Goal: Task Accomplishment & Management: Complete application form

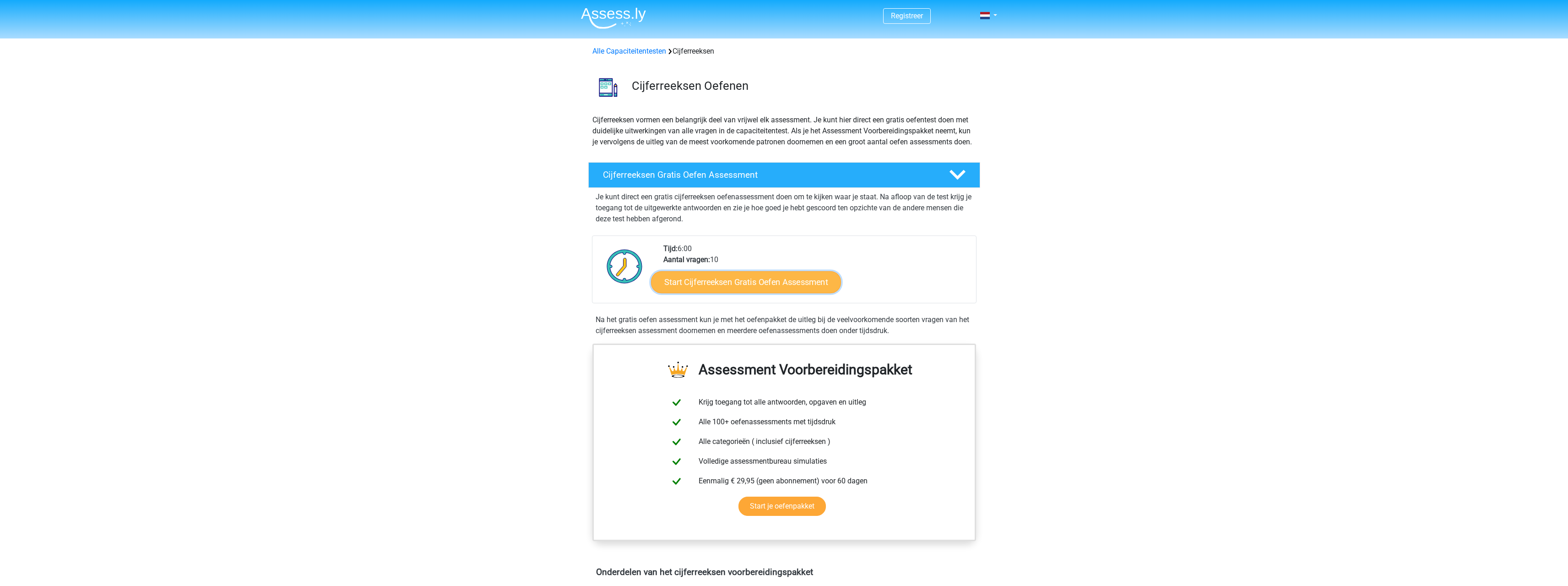
click at [761, 292] on link "Start Cijferreeksen Gratis Oefen Assessment" at bounding box center [746, 282] width 190 height 22
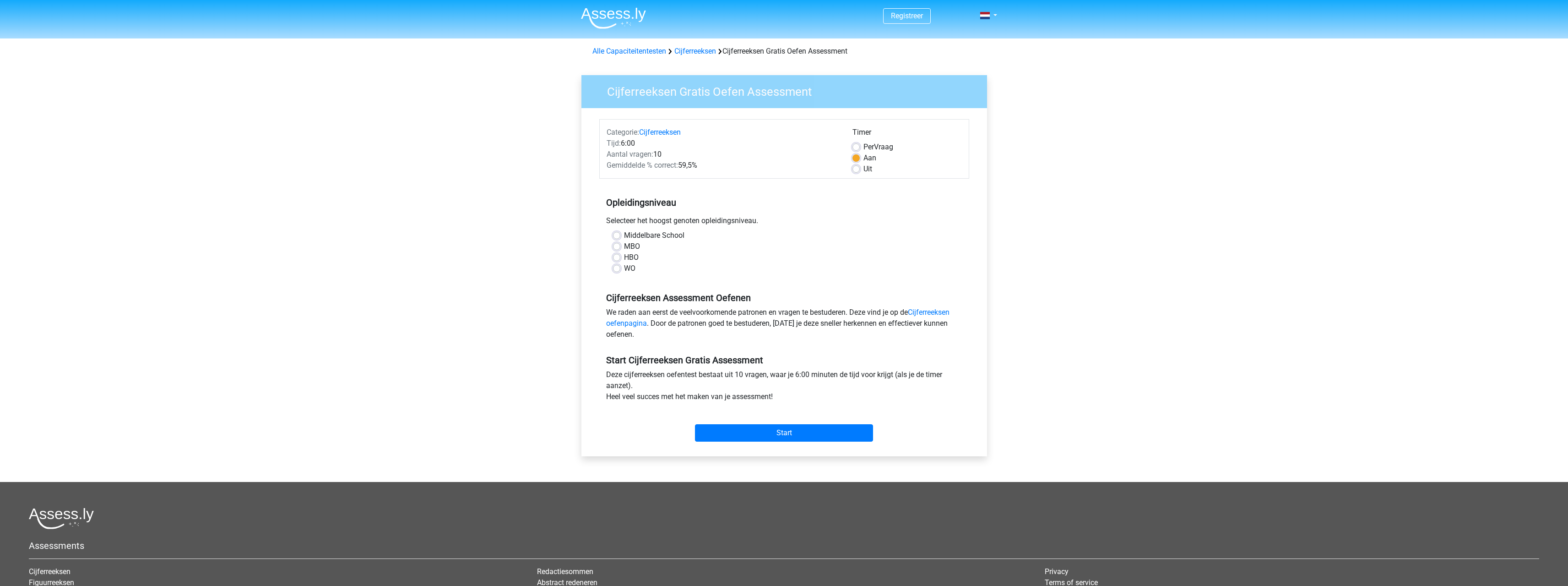
click at [633, 259] on label "HBO" at bounding box center [631, 258] width 15 height 11
click at [620, 259] on input "HBO" at bounding box center [617, 256] width 7 height 9
radio input "true"
click at [773, 415] on div "Start" at bounding box center [784, 425] width 370 height 32
click at [774, 431] on input "Start" at bounding box center [784, 432] width 178 height 17
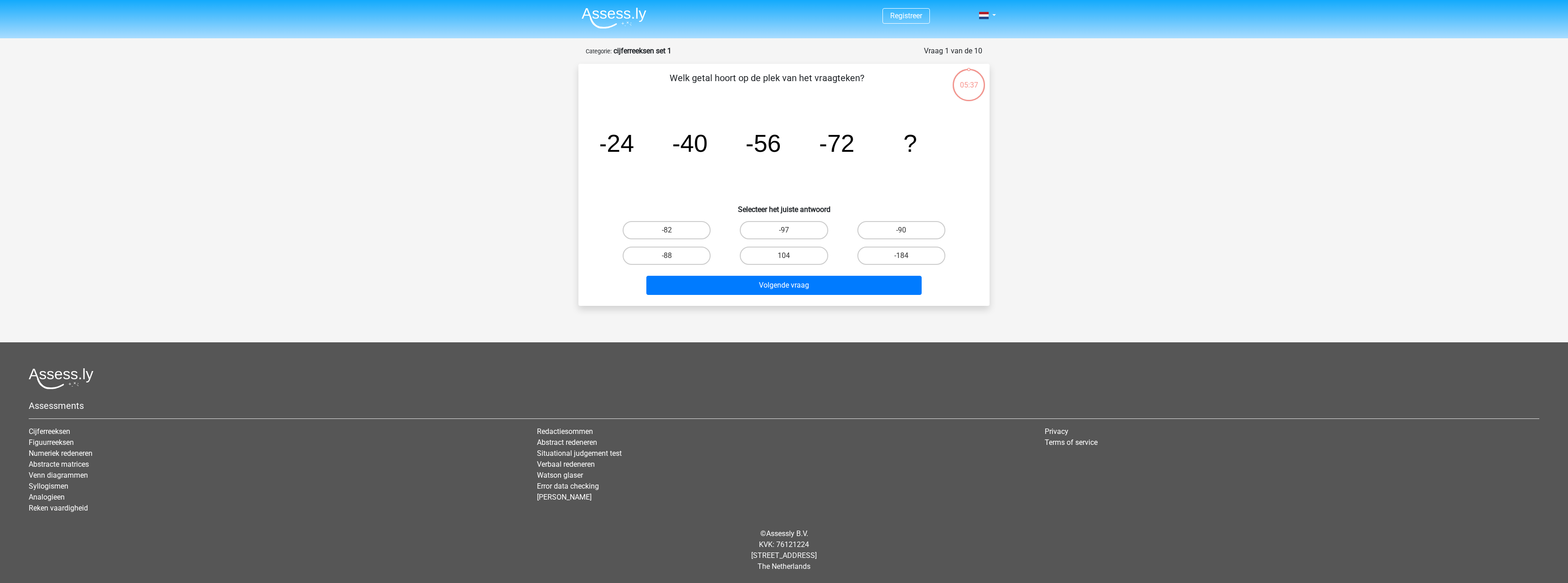
click at [667, 257] on input "-88" at bounding box center [670, 259] width 6 height 6
radio input "true"
click at [788, 293] on button "Volgende vraag" at bounding box center [784, 285] width 276 height 19
click at [897, 262] on label "-30" at bounding box center [901, 256] width 88 height 18
click at [901, 262] on input "-30" at bounding box center [904, 259] width 6 height 6
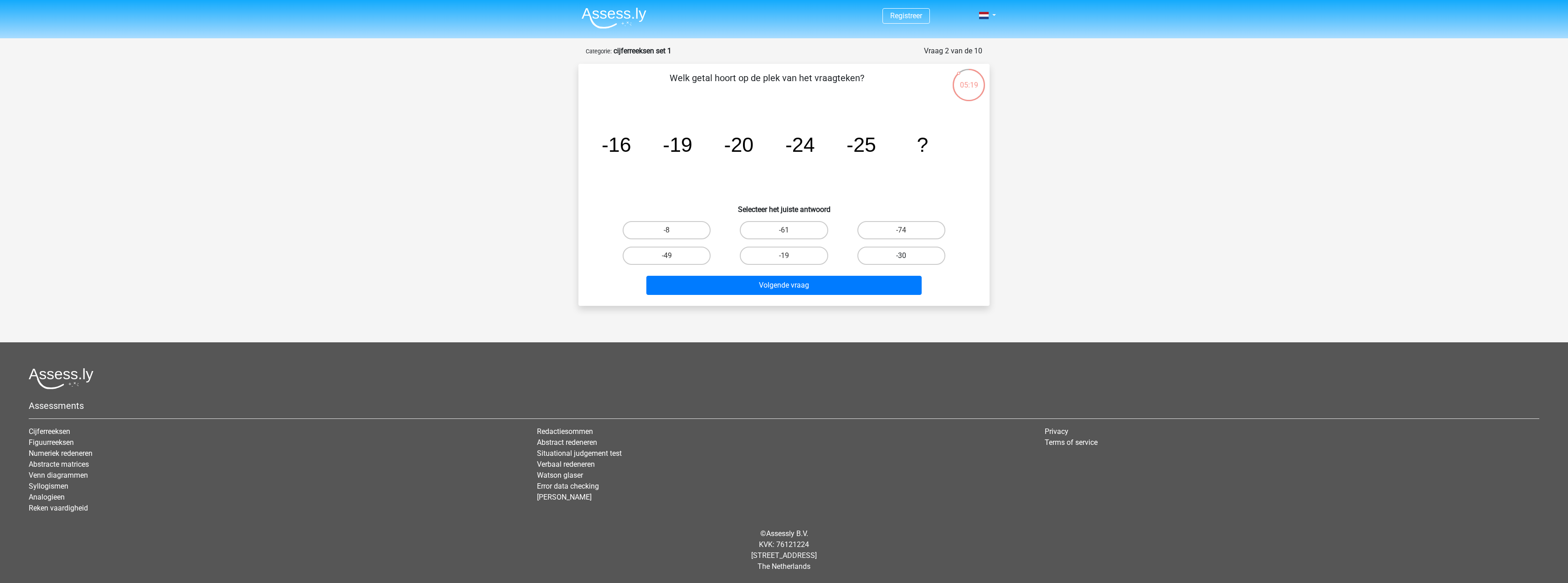
radio input "true"
click at [887, 289] on button "Volgende vraag" at bounding box center [784, 285] width 276 height 19
click at [907, 235] on input "-82" at bounding box center [904, 233] width 6 height 6
radio input "true"
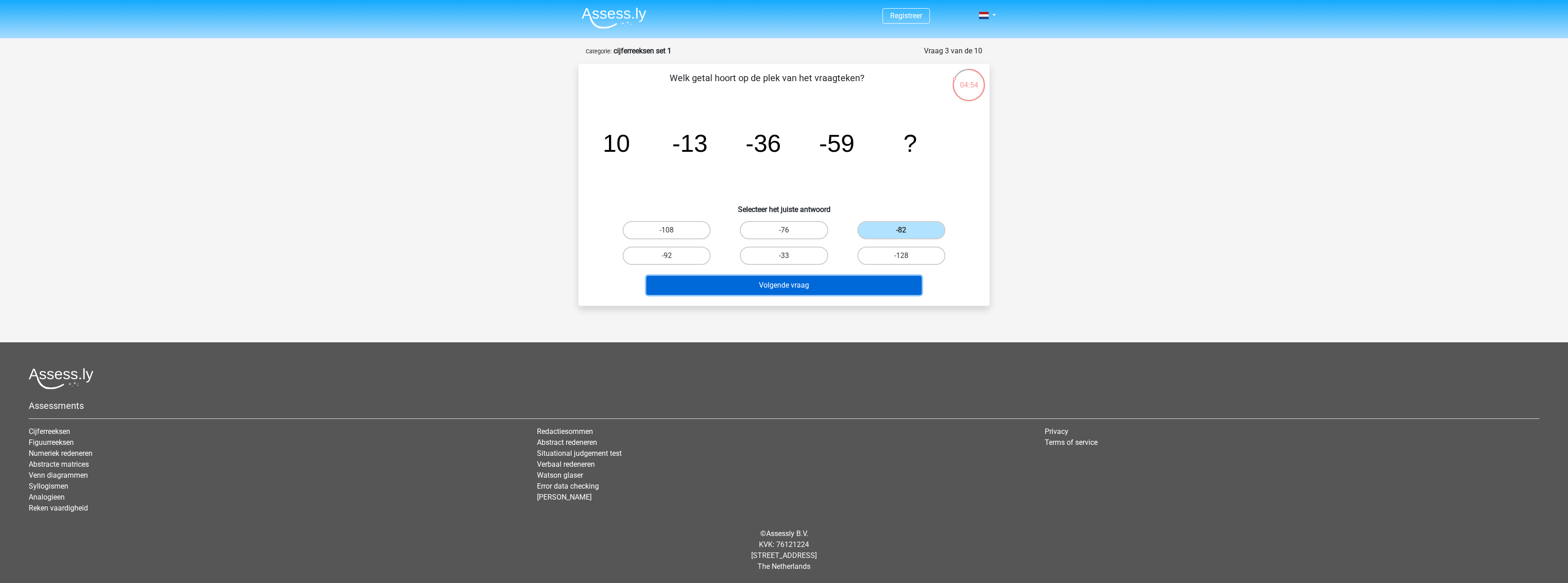
click at [785, 286] on button "Volgende vraag" at bounding box center [784, 285] width 276 height 19
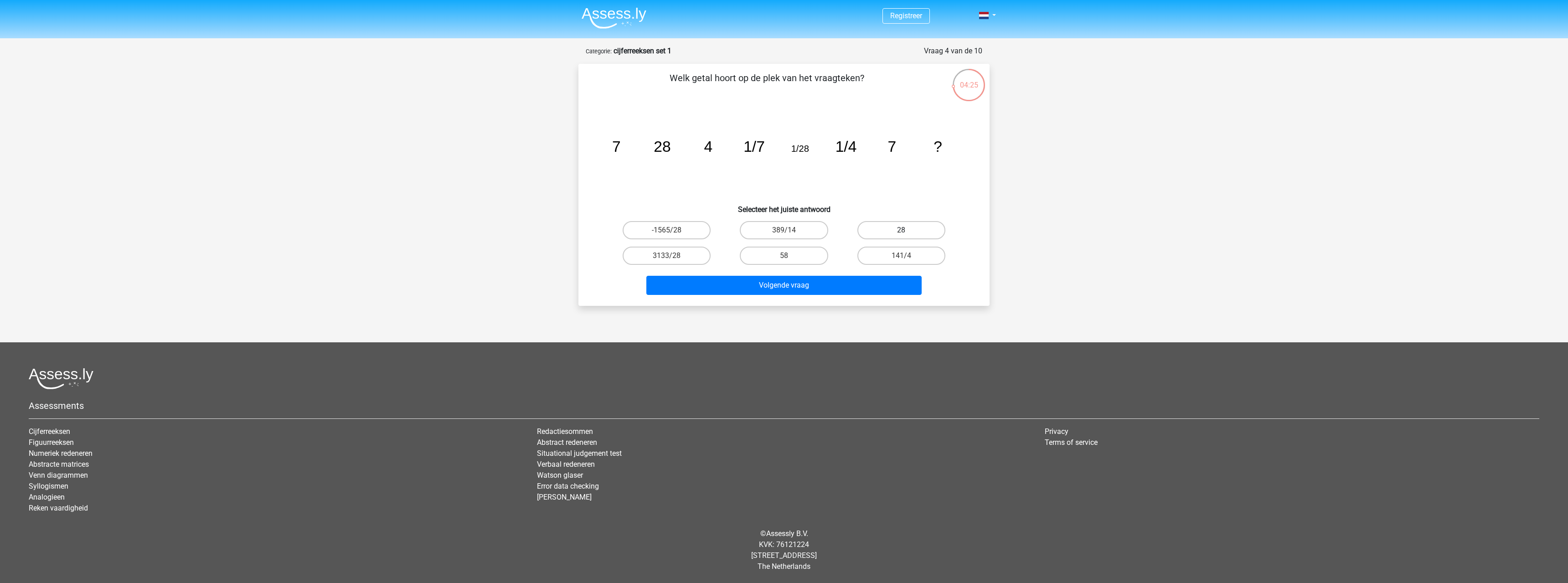
click at [893, 226] on label "28" at bounding box center [901, 230] width 88 height 18
click at [901, 230] on input "28" at bounding box center [904, 233] width 6 height 6
radio input "true"
click at [825, 284] on button "Volgende vraag" at bounding box center [784, 285] width 276 height 19
click at [770, 264] on label "-31" at bounding box center [783, 256] width 88 height 18
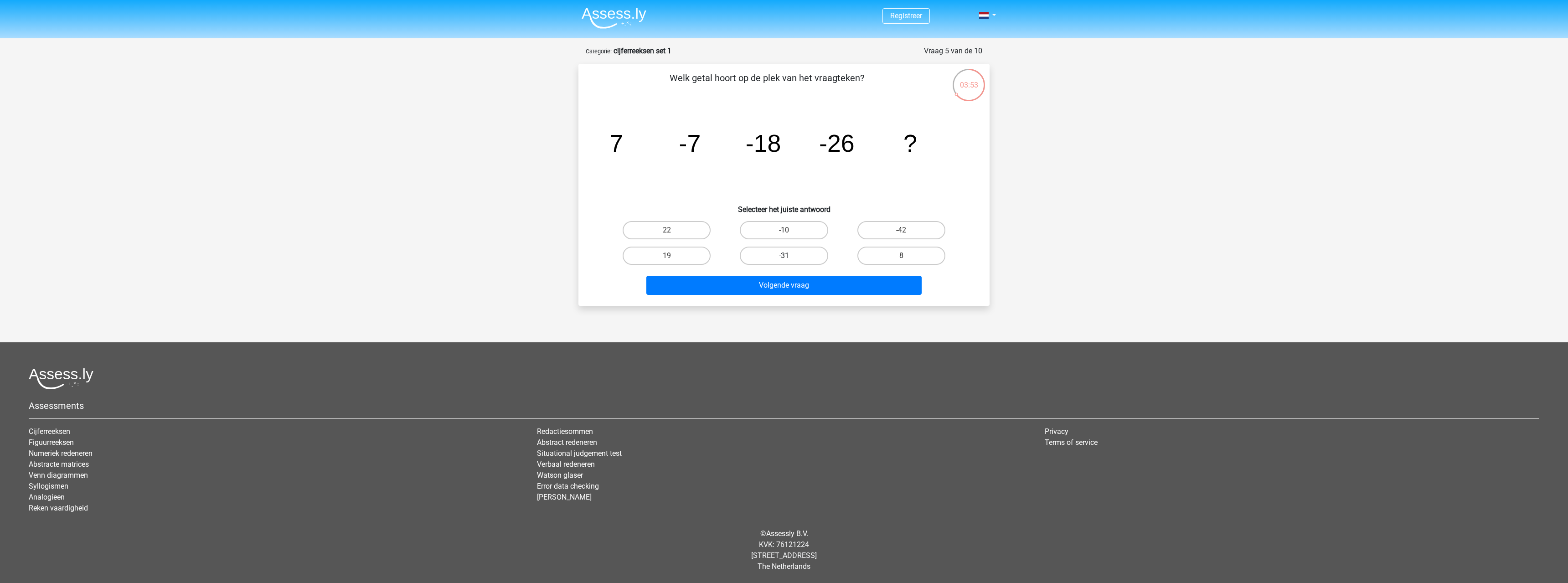
click at [784, 262] on input "-31" at bounding box center [787, 259] width 6 height 6
radio input "true"
click at [785, 290] on button "Volgende vraag" at bounding box center [784, 285] width 276 height 19
click at [883, 255] on label "-513/625" at bounding box center [901, 256] width 88 height 18
click at [901, 256] on input "-513/625" at bounding box center [904, 259] width 6 height 6
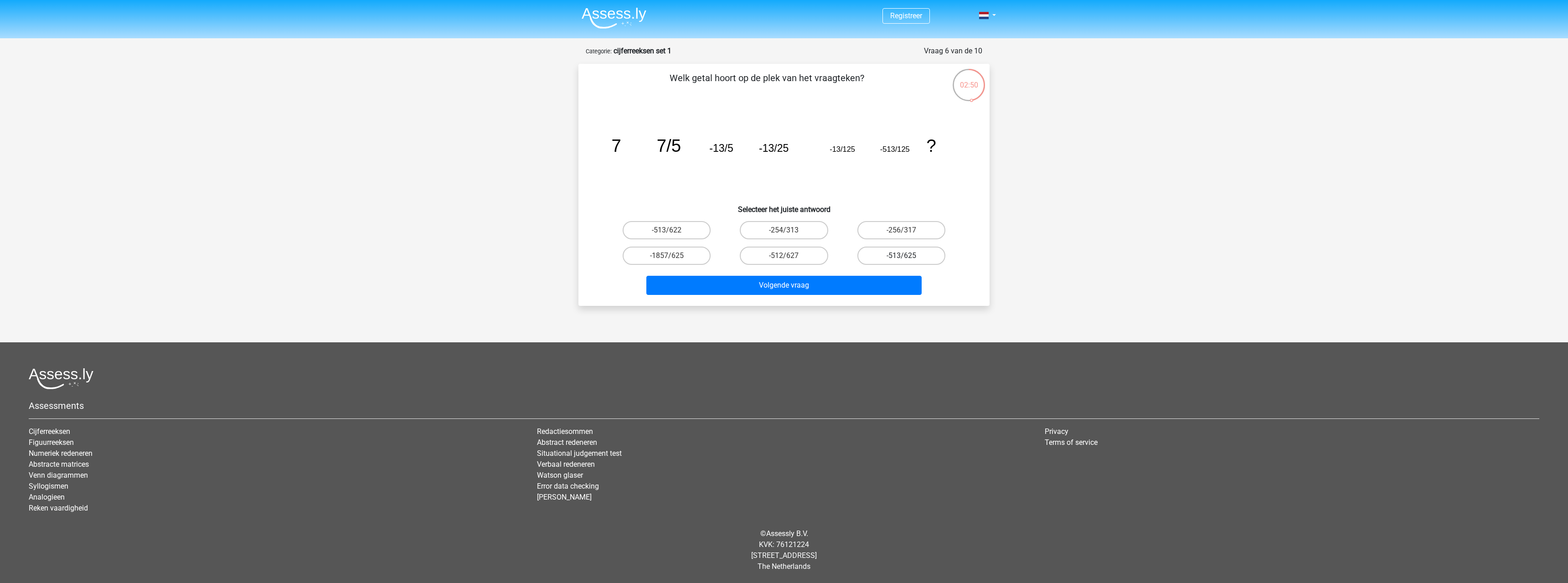
radio input "true"
click at [865, 282] on button "Volgende vraag" at bounding box center [784, 285] width 276 height 19
drag, startPoint x: 982, startPoint y: 156, endPoint x: 976, endPoint y: 153, distance: 6.7
click at [978, 153] on div "Welk getal hoort op de plek van het vraagteken? image/svg+xml -3/4 -13/14 -17/1…" at bounding box center [783, 185] width 404 height 228
click at [903, 262] on label "-11/4" at bounding box center [901, 256] width 88 height 18
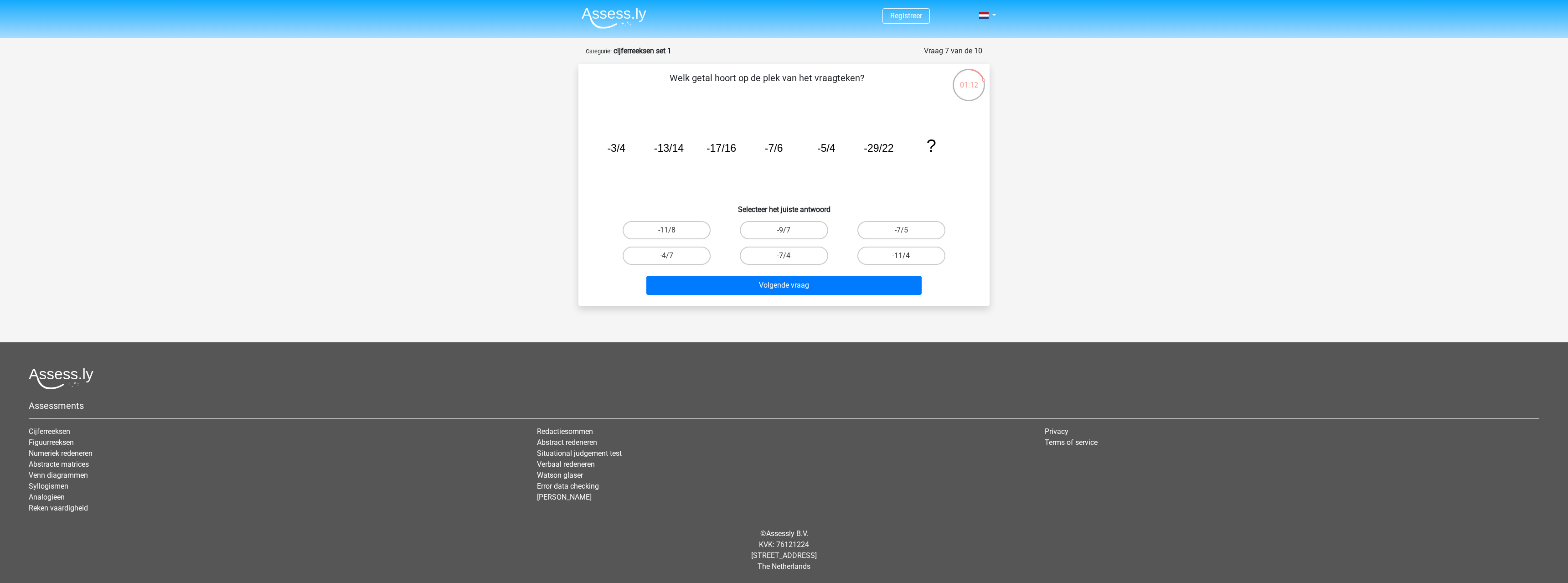
click at [903, 262] on input "-11/4" at bounding box center [904, 259] width 6 height 6
radio input "true"
click at [903, 281] on button "Volgende vraag" at bounding box center [784, 285] width 276 height 19
click at [654, 231] on label "10" at bounding box center [667, 230] width 88 height 18
click at [667, 231] on input "10" at bounding box center [670, 233] width 6 height 6
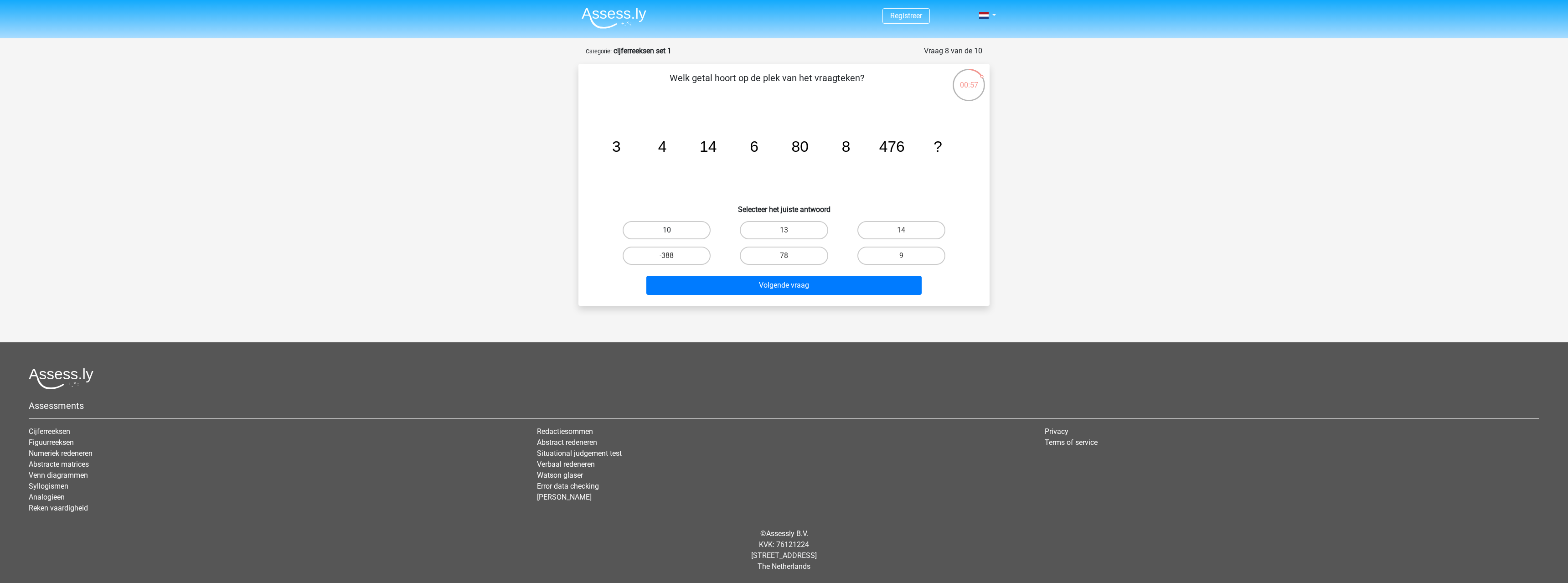
radio input "true"
click at [906, 288] on button "Volgende vraag" at bounding box center [784, 285] width 276 height 19
click at [768, 147] on tspan "8" at bounding box center [763, 143] width 13 height 27
click at [817, 251] on label "1448" at bounding box center [783, 256] width 88 height 18
click at [790, 256] on input "1448" at bounding box center [787, 259] width 6 height 6
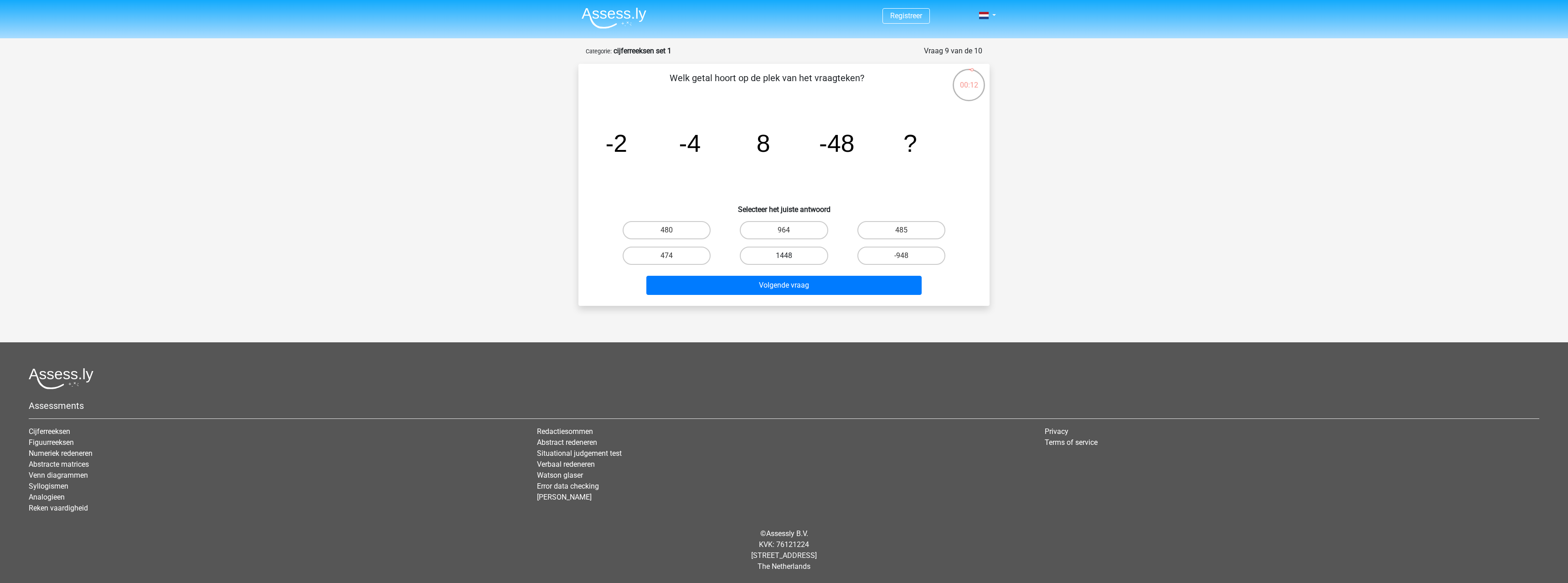
radio input "true"
click at [852, 285] on button "Volgende vraag" at bounding box center [784, 285] width 276 height 19
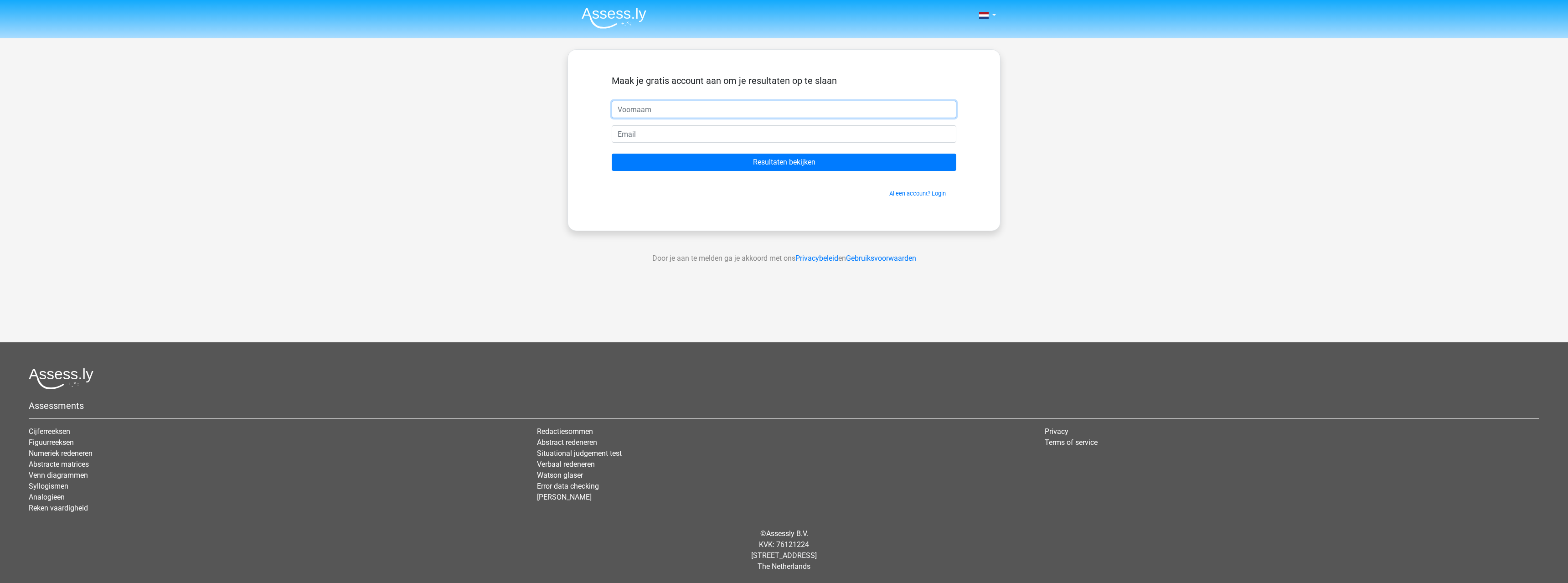
click at [642, 117] on input "text" at bounding box center [784, 109] width 345 height 17
click at [642, 115] on input "text" at bounding box center [784, 109] width 345 height 17
type input "G"
click at [646, 134] on input "email" at bounding box center [784, 134] width 345 height 17
paste input "[EMAIL_ADDRESS][DOMAIN_NAME]"
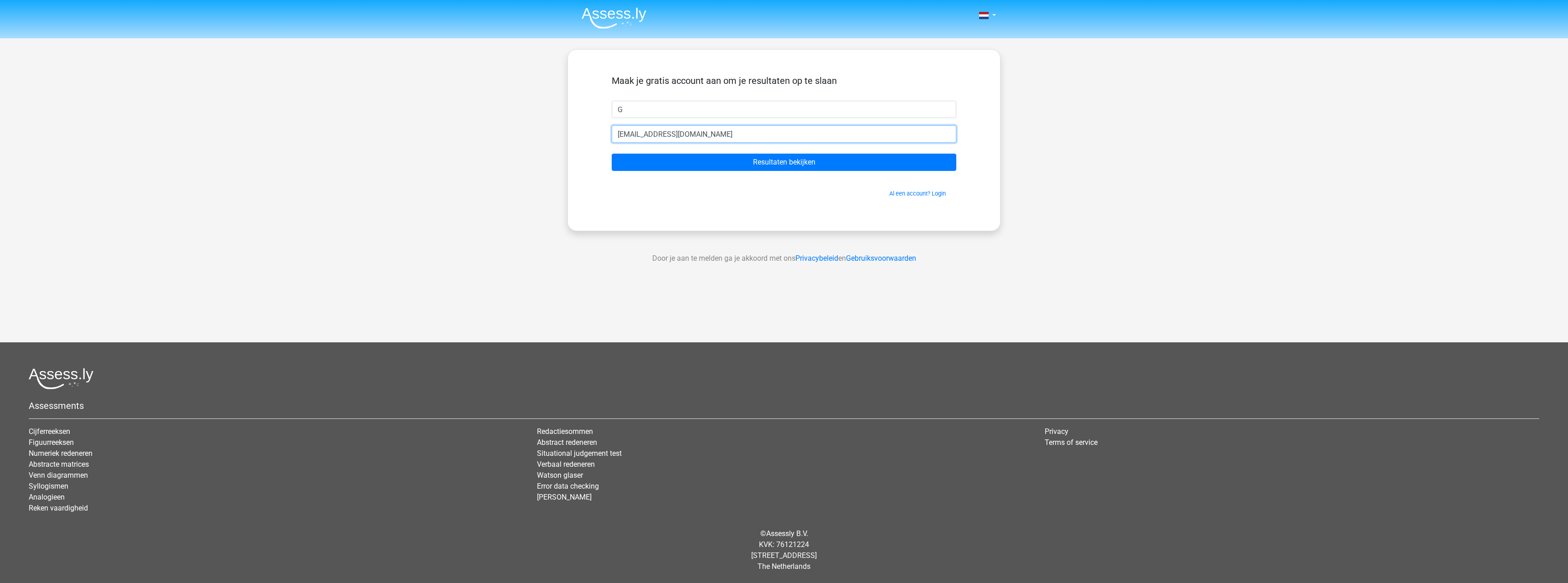
drag, startPoint x: 684, startPoint y: 131, endPoint x: 738, endPoint y: 130, distance: 54.0
click at [682, 131] on input "guidowradiantly_skimmer232@alias.mindef.nl" at bounding box center [784, 134] width 345 height 17
drag, startPoint x: 777, startPoint y: 133, endPoint x: 454, endPoint y: 139, distance: 323.1
click at [454, 139] on div "Nederlands English G" at bounding box center [784, 257] width 1568 height 515
paste input "email"
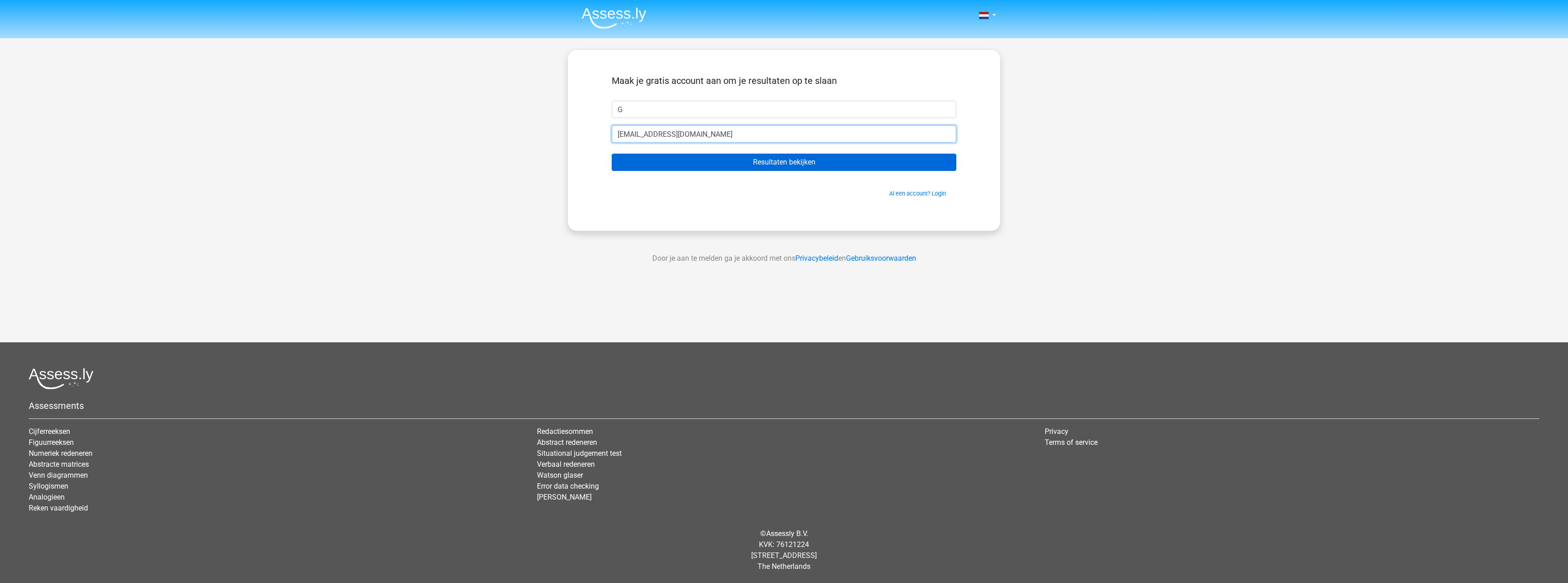
type input "[EMAIL_ADDRESS][DOMAIN_NAME]"
click at [795, 159] on input "Resultaten bekijken" at bounding box center [784, 162] width 345 height 17
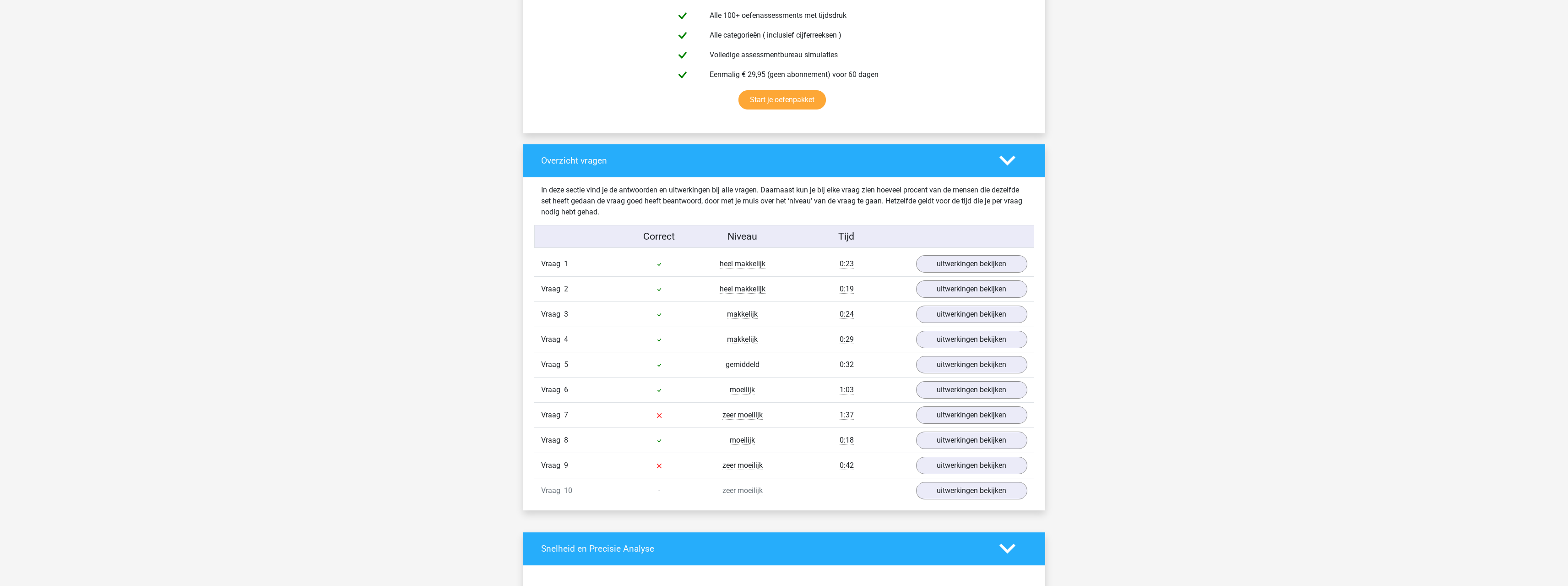
scroll to position [550, 0]
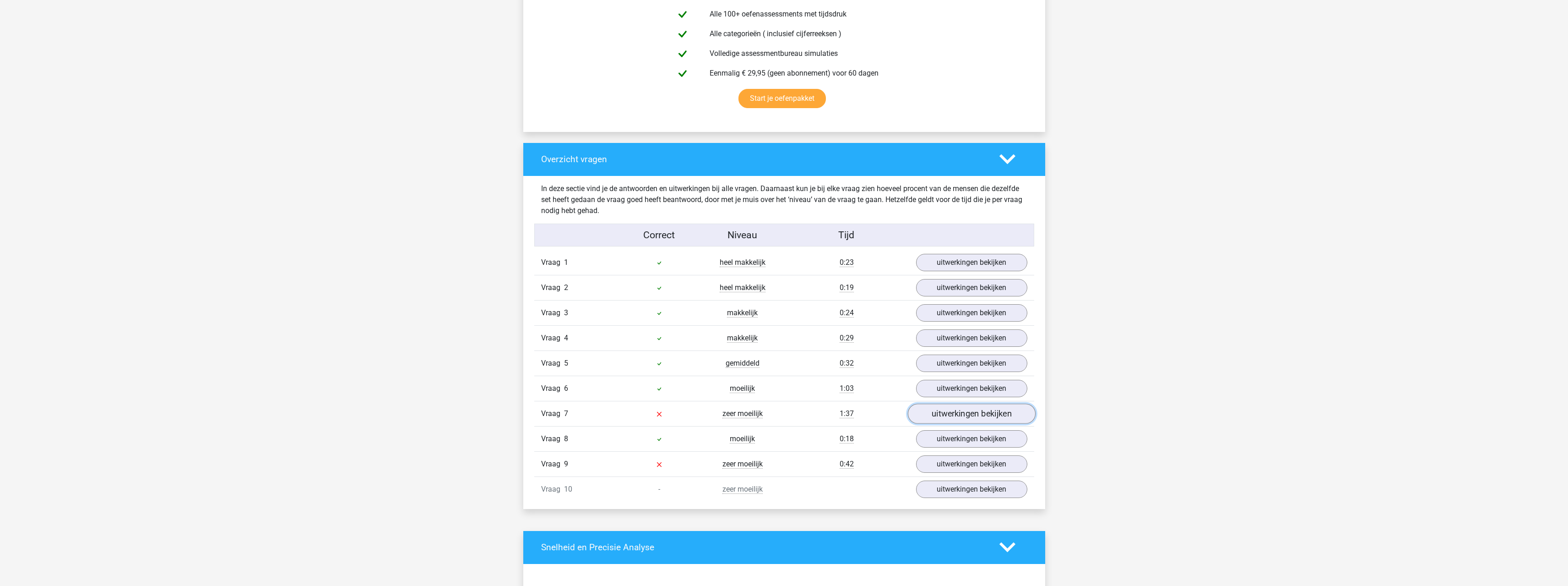
click at [946, 420] on link "uitwerkingen bekijken" at bounding box center [971, 414] width 128 height 20
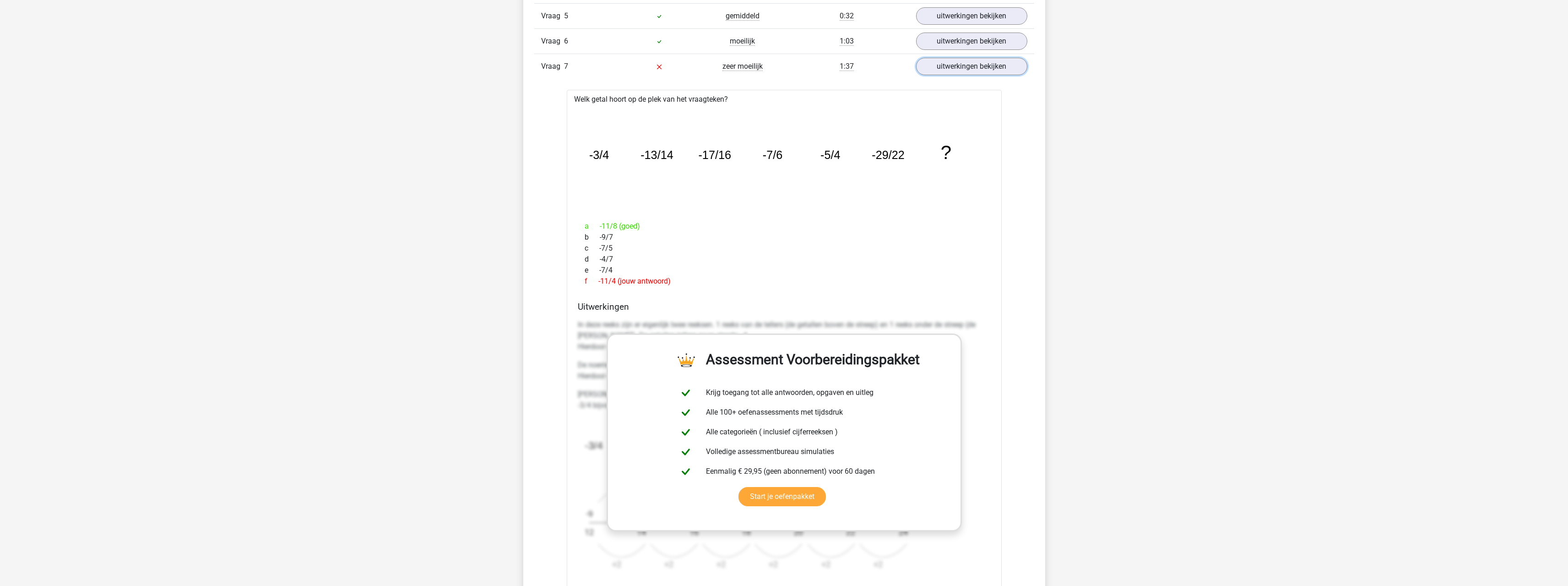
scroll to position [916, 0]
